Goal: Information Seeking & Learning: Learn about a topic

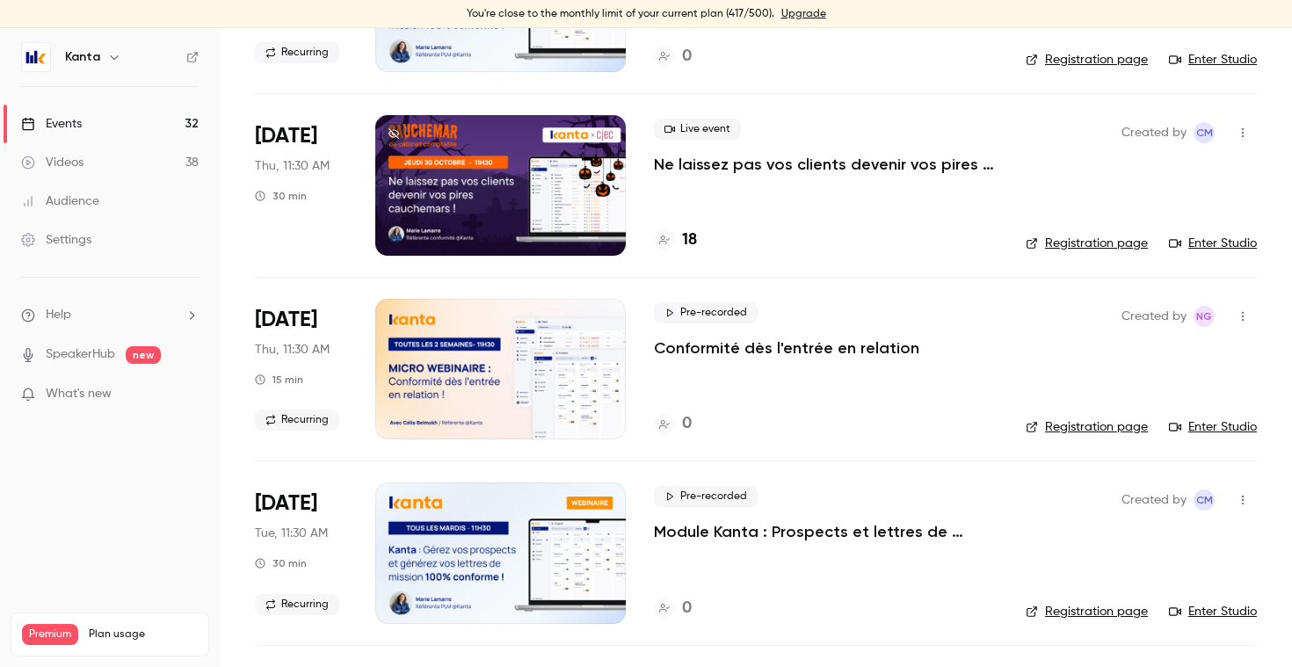
scroll to position [945, 0]
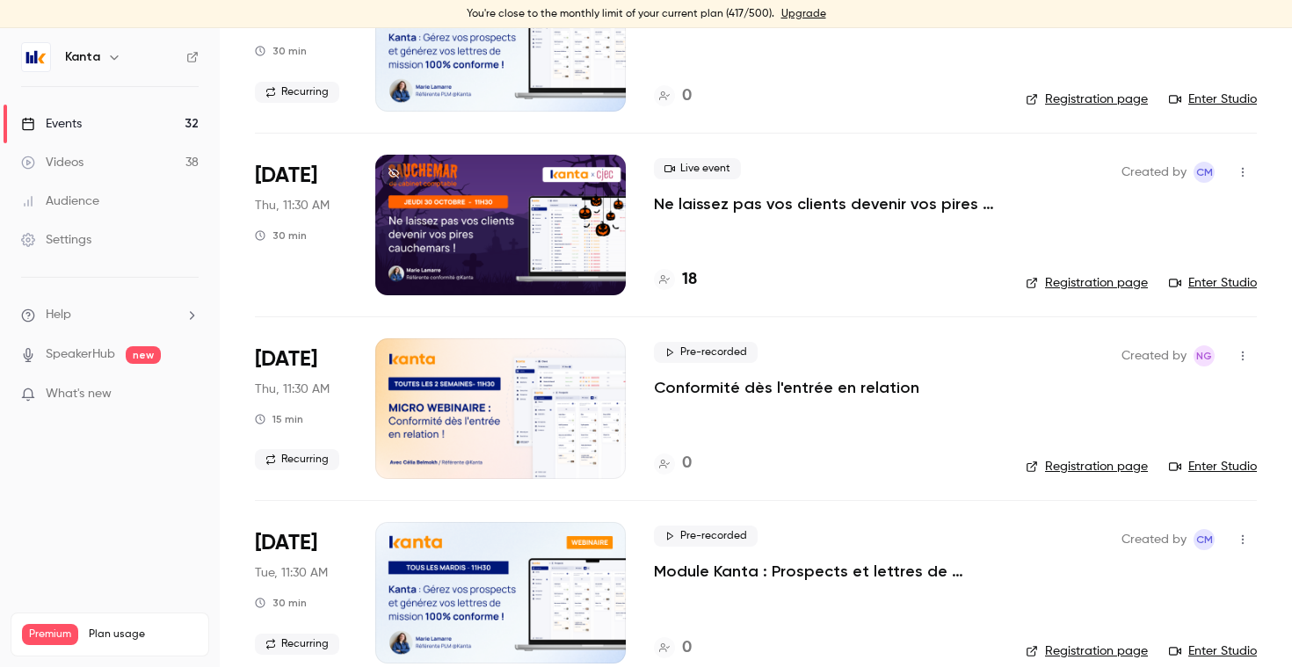
click at [689, 284] on h4 "18" at bounding box center [689, 280] width 15 height 24
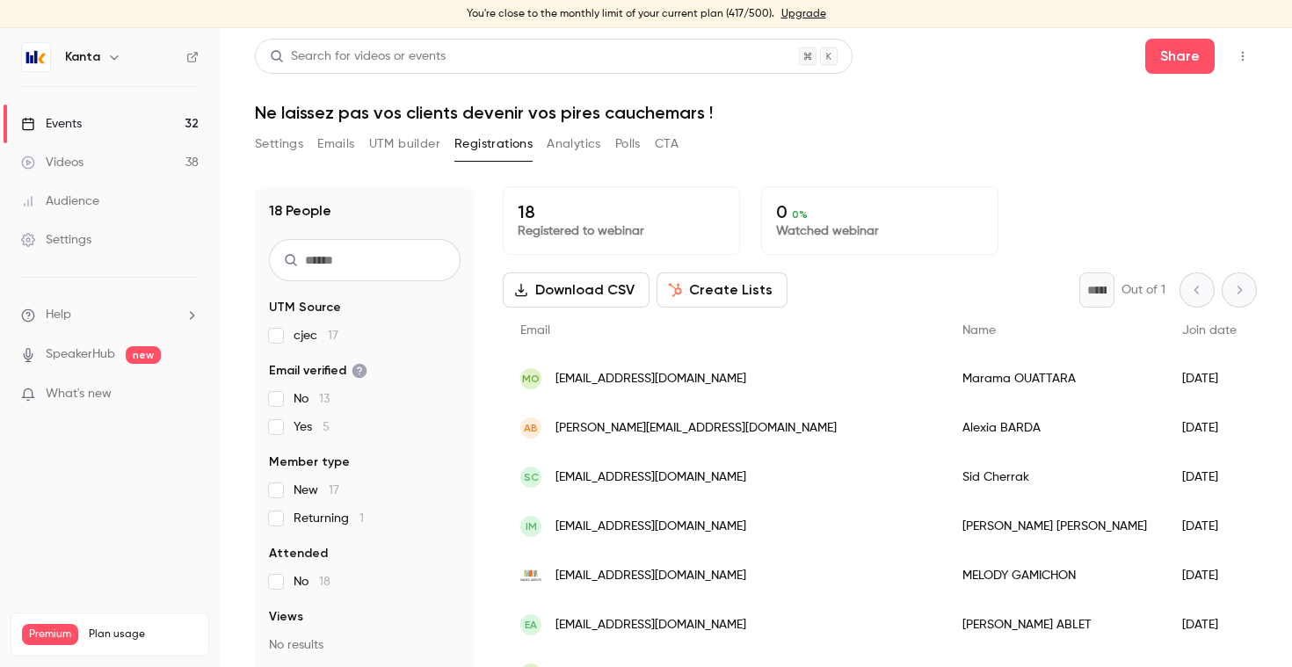
click at [142, 118] on link "Events 32" at bounding box center [110, 124] width 220 height 39
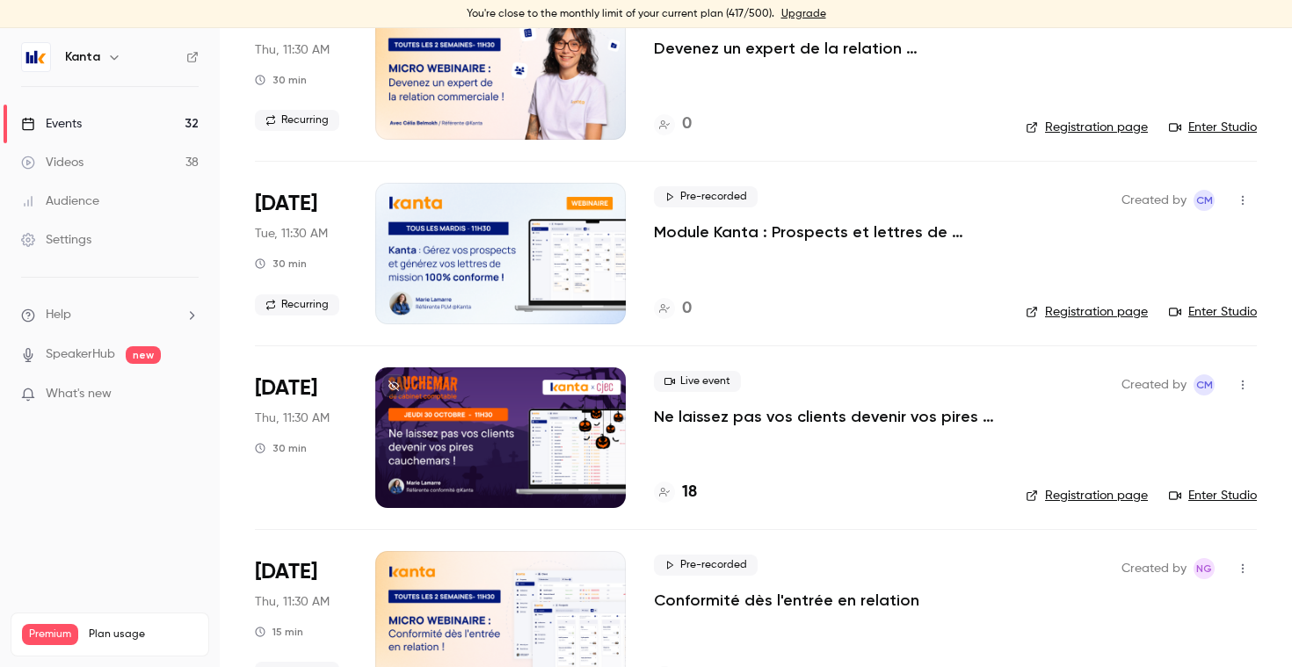
scroll to position [928, 0]
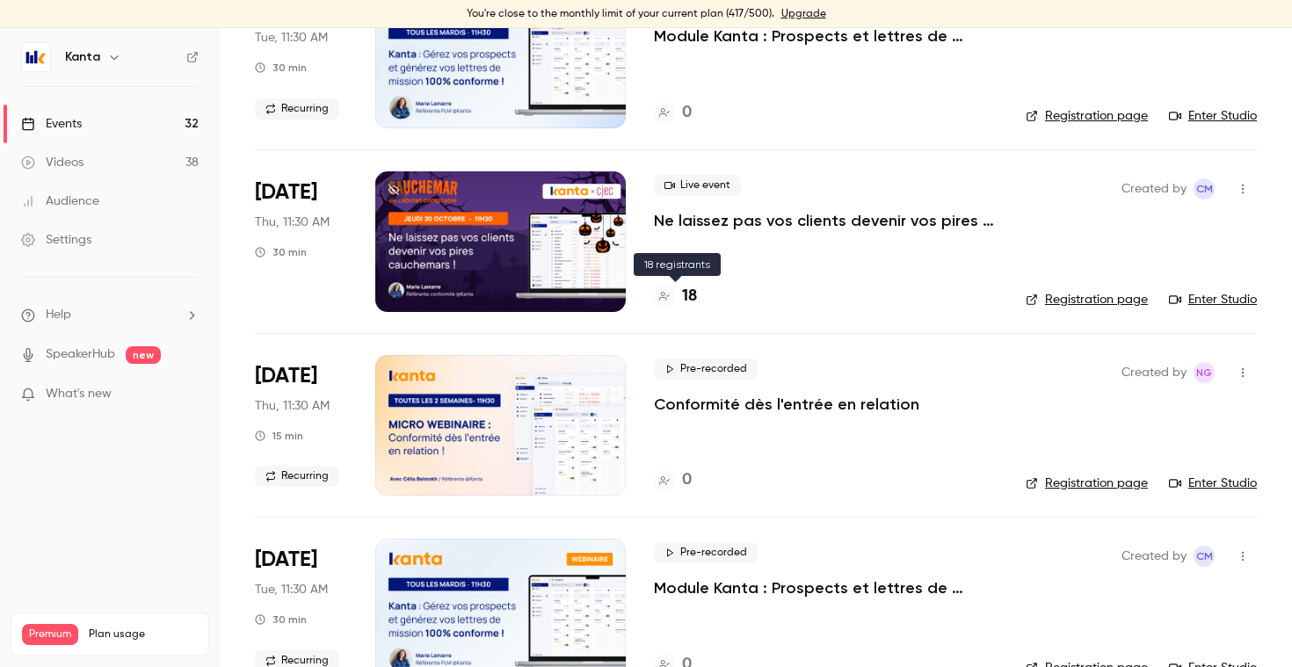
click at [685, 295] on h4 "18" at bounding box center [689, 297] width 15 height 24
